Goal: Transaction & Acquisition: Purchase product/service

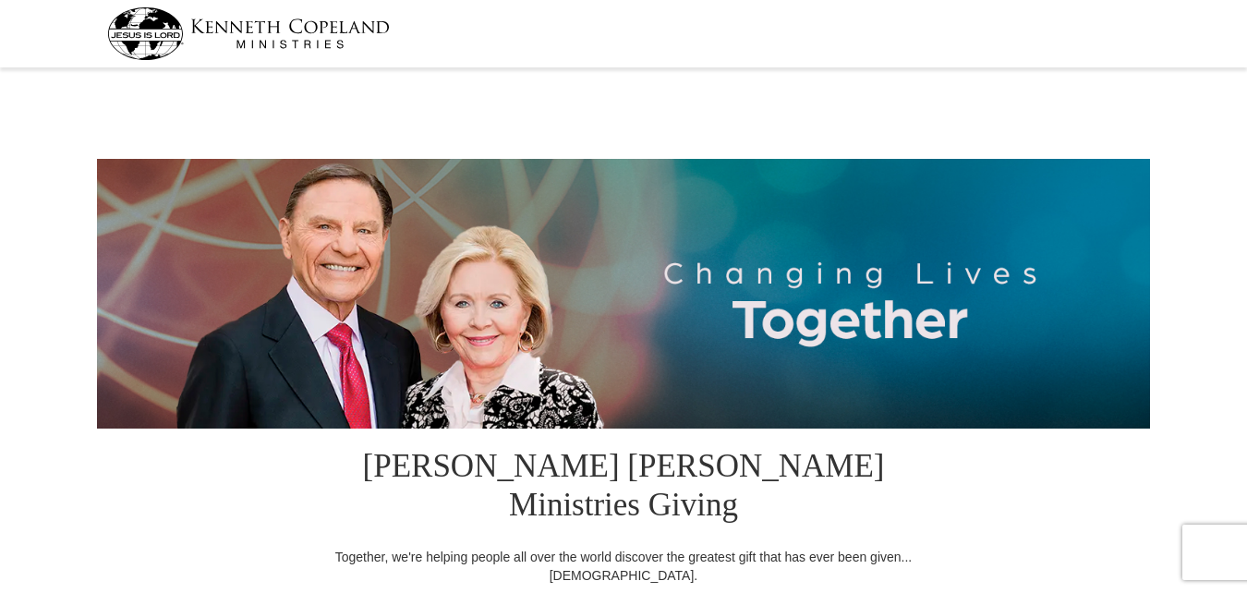
select select "SC"
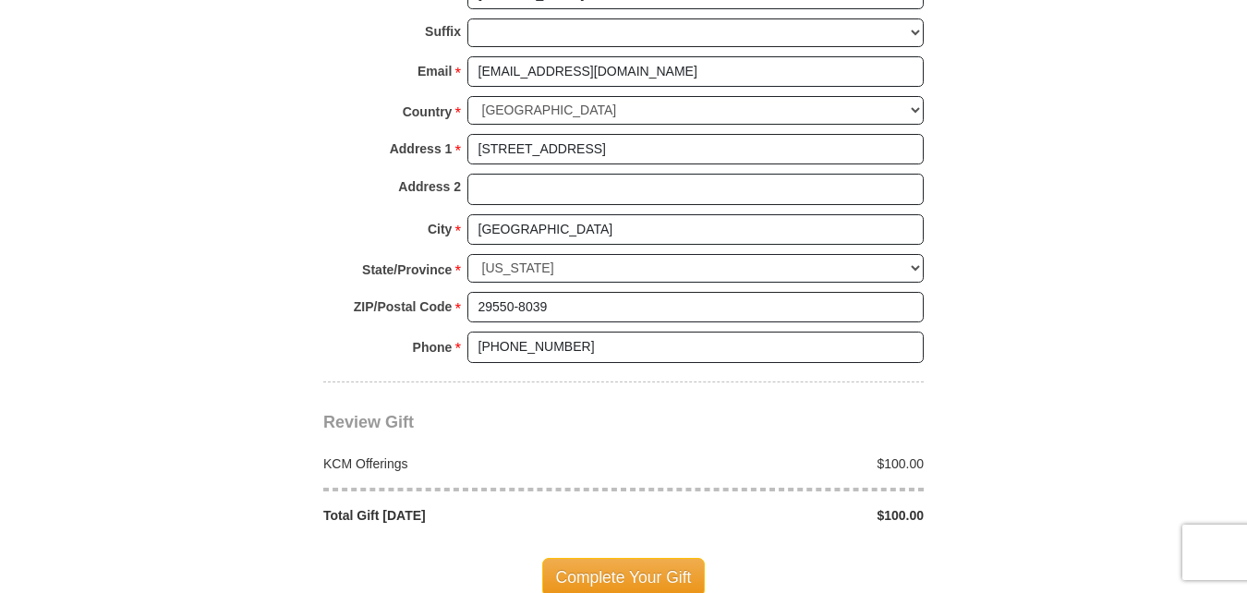
scroll to position [1441, 0]
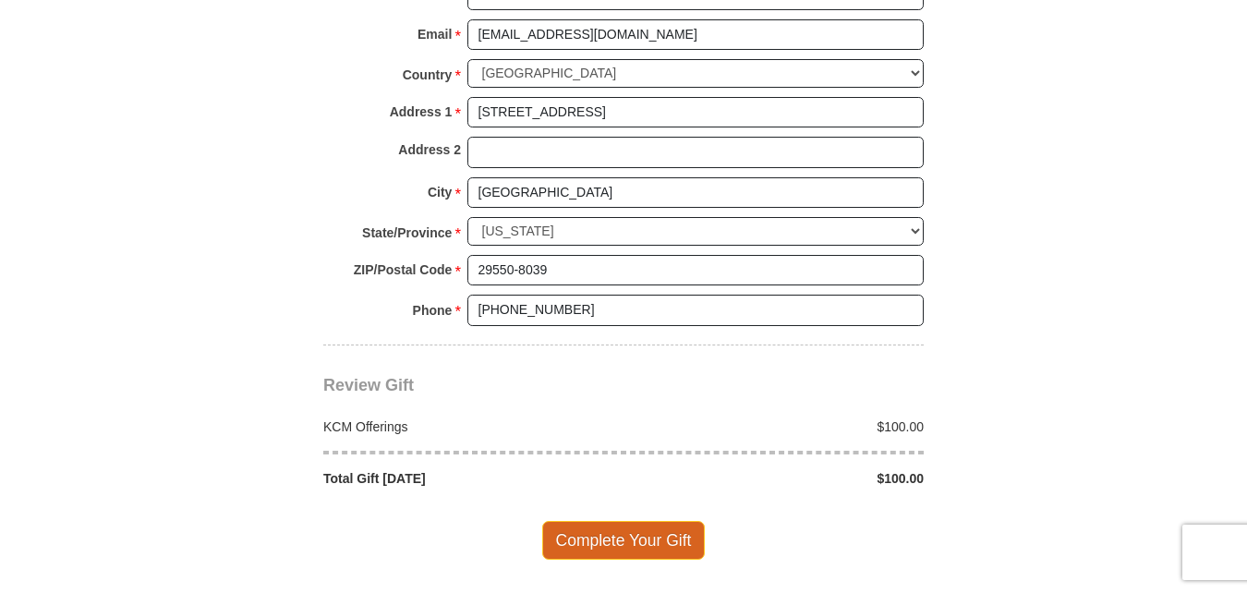
click at [641, 521] on span "Complete Your Gift" at bounding box center [624, 540] width 164 height 39
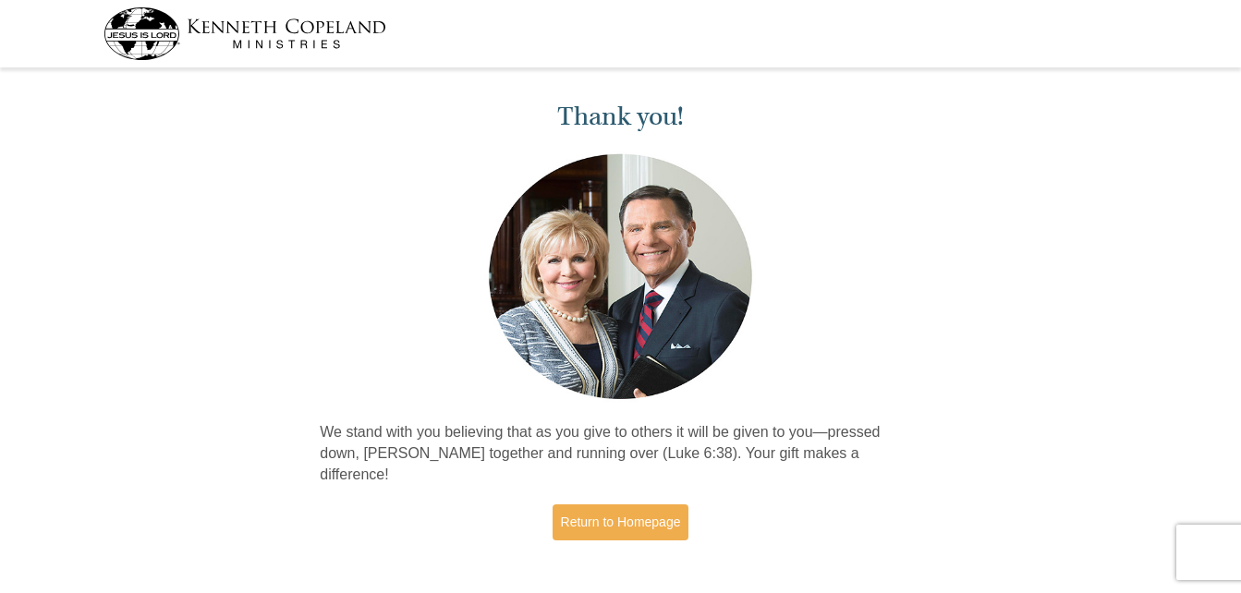
click at [1024, 300] on div "Thank you! We stand with you believing that as you give to others it will be gi…" at bounding box center [620, 323] width 1241 height 499
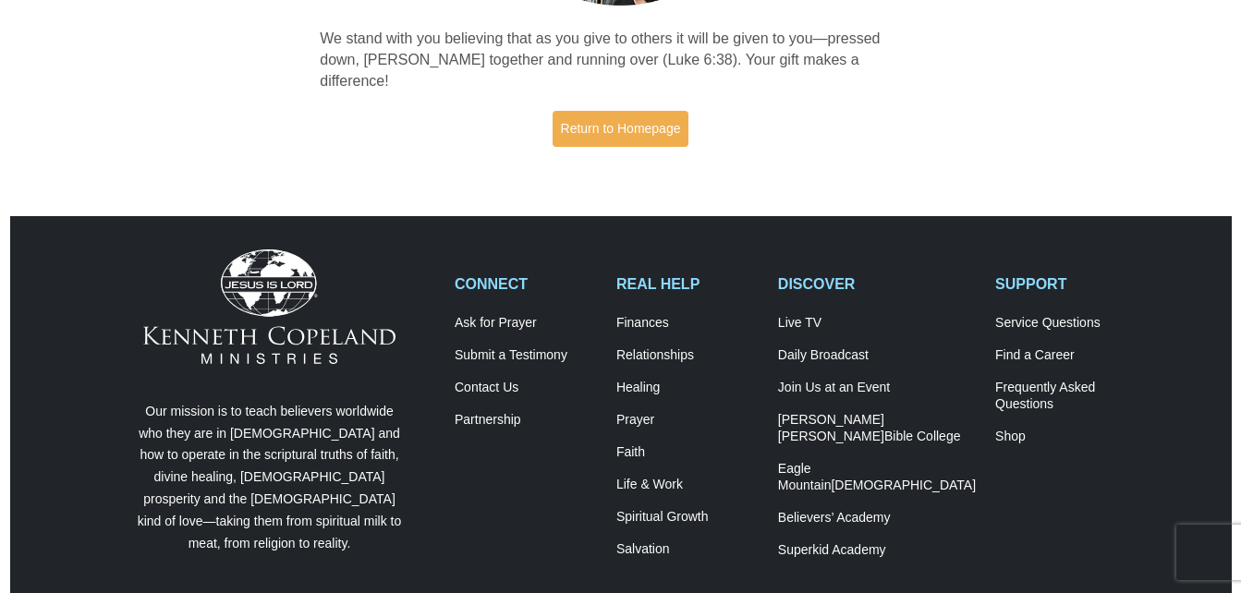
scroll to position [406, 0]
